Goal: Information Seeking & Learning: Find specific fact

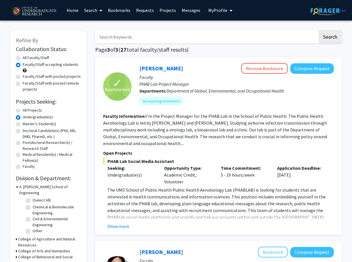
click at [165, 35] on input "Search Keywords" at bounding box center [206, 36] width 223 height 13
type input "HCI"
click at [303, 30] on button "Search" at bounding box center [330, 36] width 23 height 13
radio input "true"
